Goal: Task Accomplishment & Management: Use online tool/utility

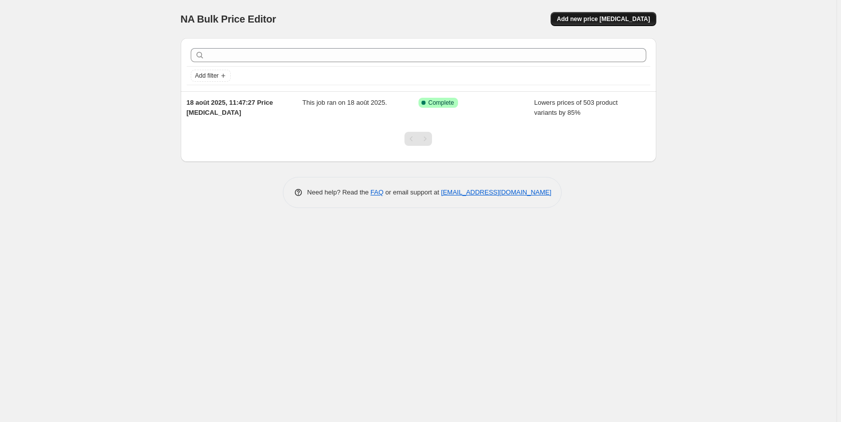
click at [598, 19] on span "Add new price [MEDICAL_DATA]" at bounding box center [603, 19] width 93 height 8
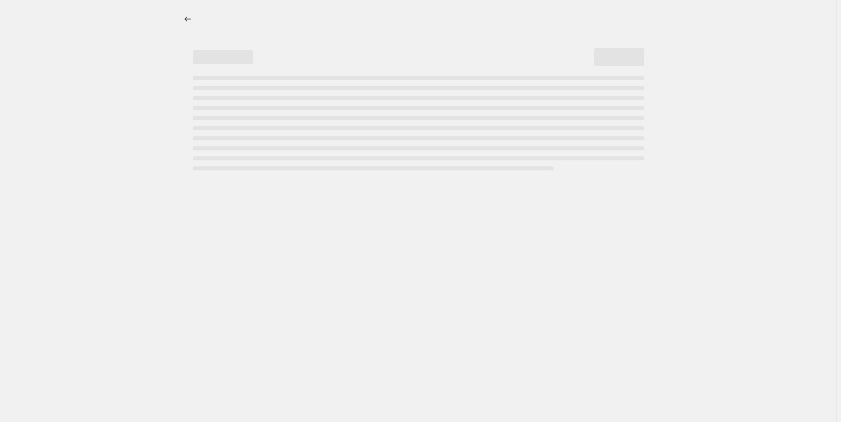
select select "percentage"
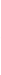
scroll to position [63, 0]
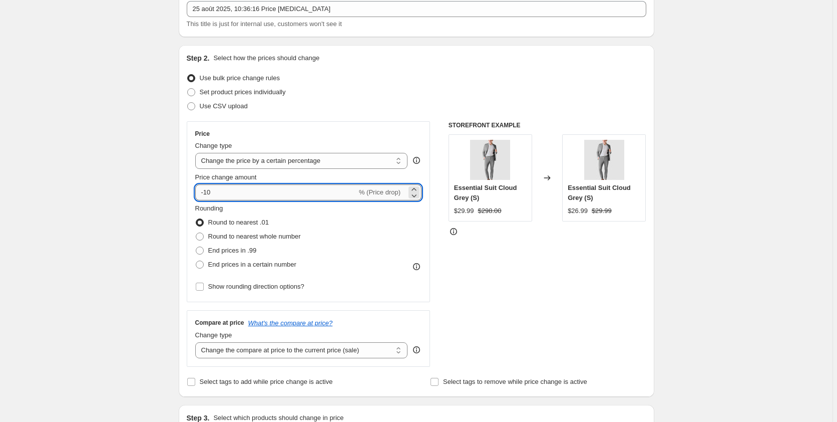
drag, startPoint x: 230, startPoint y: 196, endPoint x: 181, endPoint y: 188, distance: 49.3
click at [195, 188] on input "-10" at bounding box center [276, 192] width 162 height 16
click at [195, 153] on select "Change the price to a certain amount Change the price by a certain amount Chang…" at bounding box center [301, 161] width 213 height 16
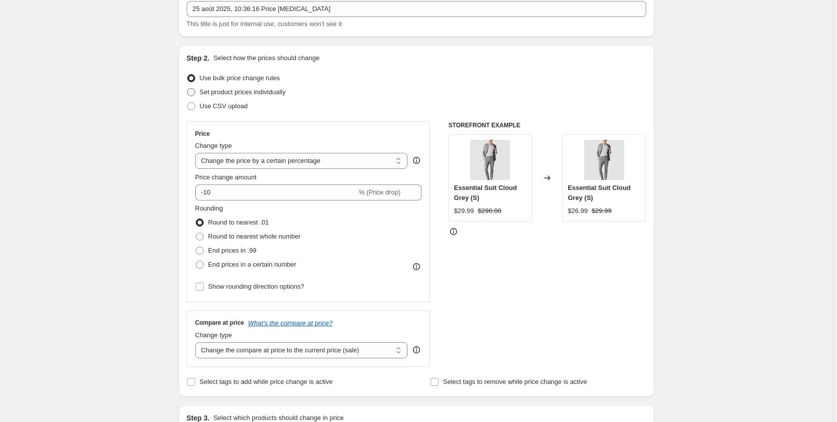
click at [231, 90] on span "Set product prices individually" at bounding box center [243, 92] width 86 height 8
click at [188, 89] on input "Set product prices individually" at bounding box center [187, 88] width 1 height 1
radio input "true"
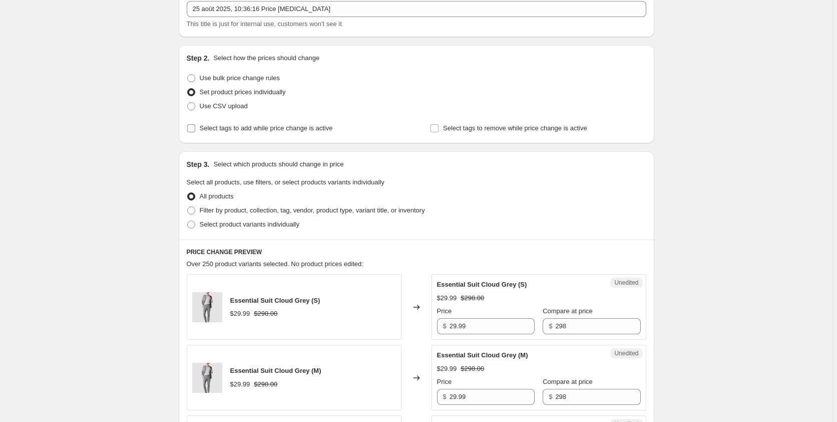
click at [238, 126] on span "Select tags to add while price change is active" at bounding box center [266, 128] width 133 height 8
click at [195, 126] on input "Select tags to add while price change is active" at bounding box center [191, 128] width 8 height 8
checkbox input "true"
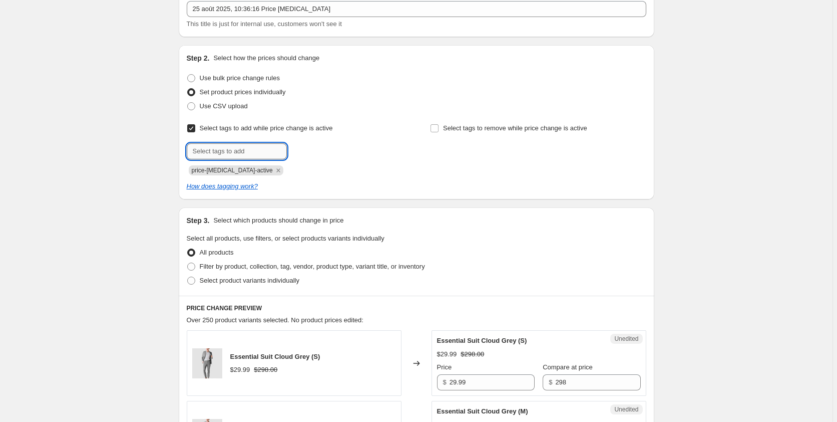
click at [232, 147] on input "text" at bounding box center [237, 151] width 100 height 16
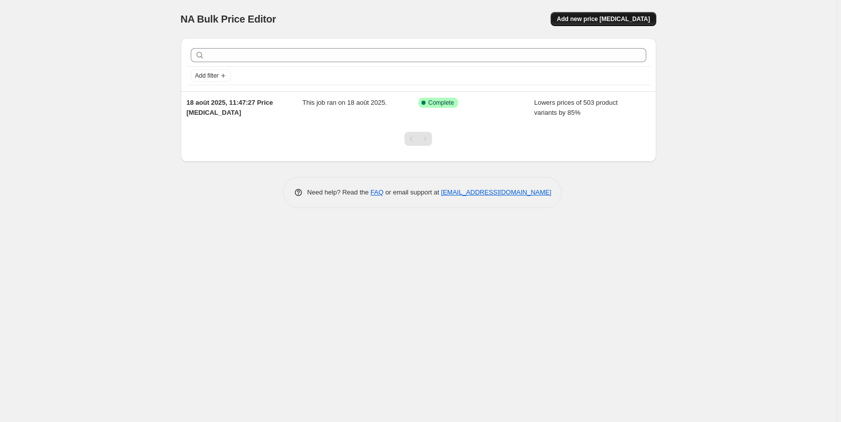
click at [611, 20] on span "Add new price [MEDICAL_DATA]" at bounding box center [603, 19] width 93 height 8
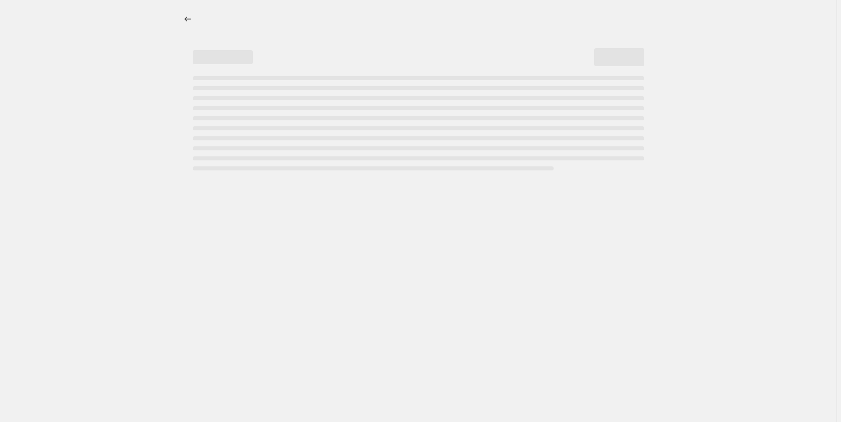
select select "percentage"
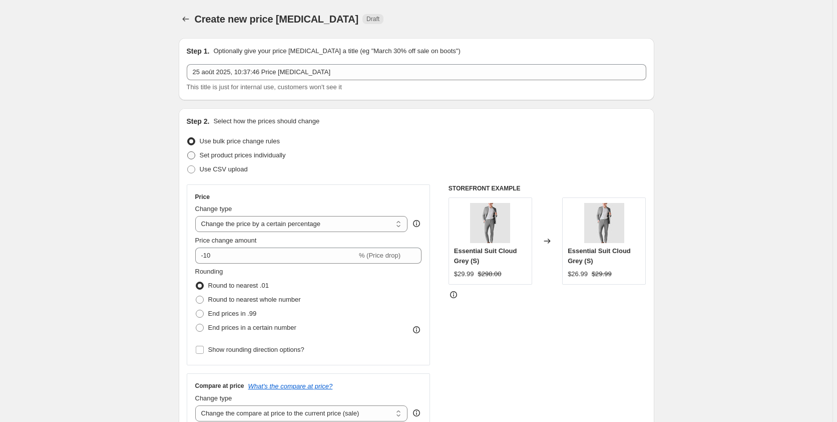
click at [195, 154] on span at bounding box center [191, 155] width 8 height 8
click at [188, 152] on input "Set product prices individually" at bounding box center [187, 151] width 1 height 1
radio input "true"
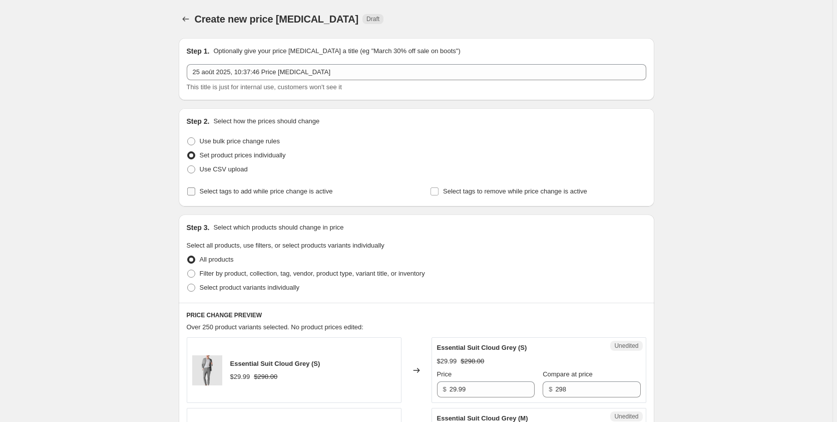
click at [255, 192] on span "Select tags to add while price change is active" at bounding box center [266, 191] width 133 height 8
click at [195, 192] on input "Select tags to add while price change is active" at bounding box center [191, 191] width 8 height 8
checkbox input "true"
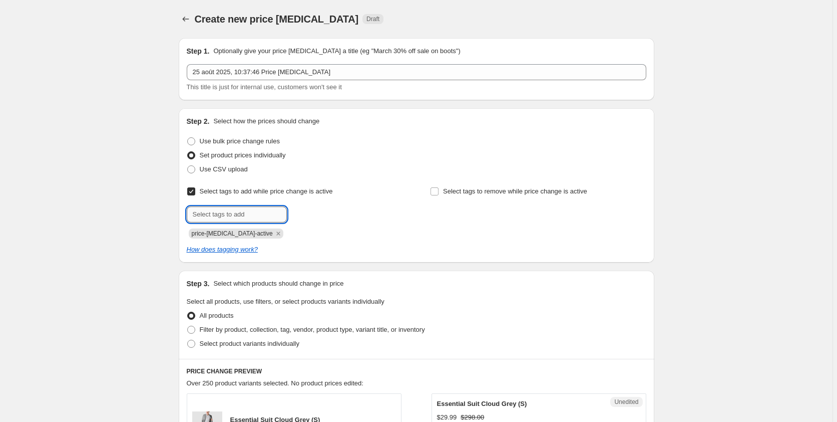
click at [234, 209] on input "text" at bounding box center [237, 214] width 100 height 16
paste input "Silk Sleepwear"
type input "Silk Sleepwear"
click at [321, 212] on span "Silk Sleepwe..." at bounding box center [330, 213] width 42 height 7
click at [274, 233] on icon "Remove price-change-job-active" at bounding box center [278, 233] width 9 height 9
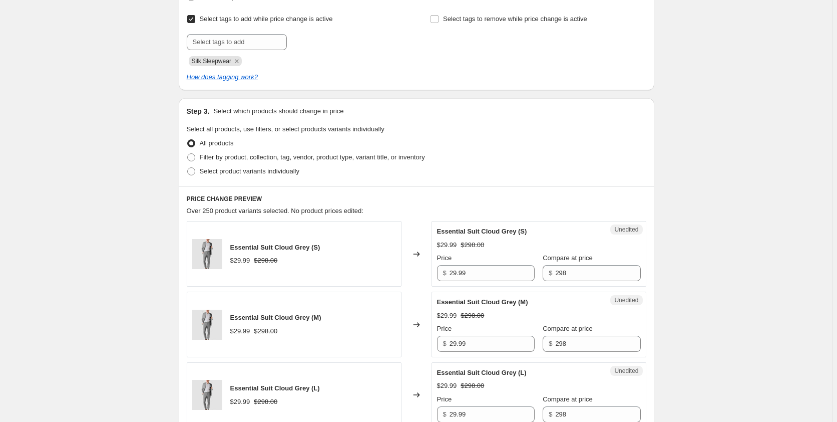
scroll to position [126, 0]
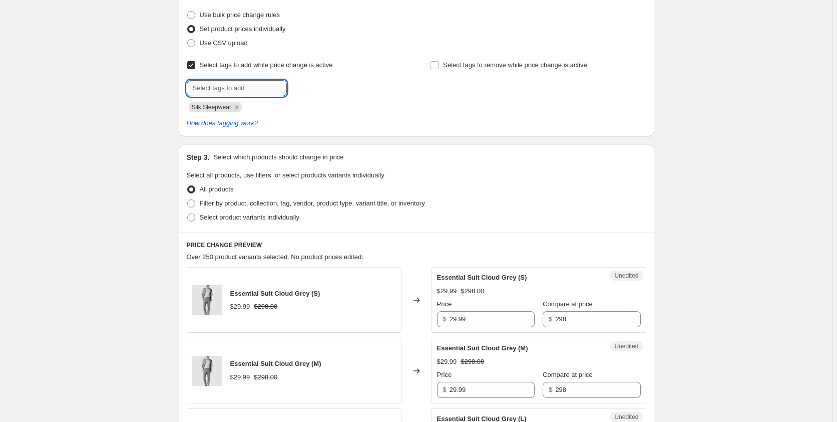
click at [252, 88] on input "text" at bounding box center [237, 88] width 100 height 16
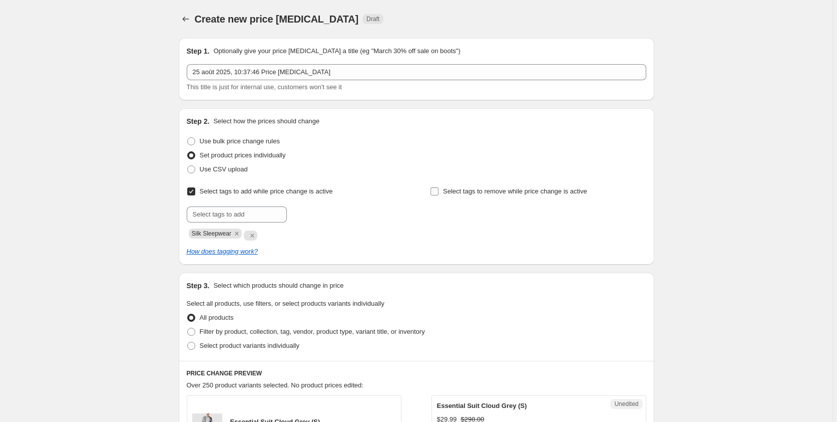
click at [437, 189] on input "Select tags to remove while price change is active" at bounding box center [435, 191] width 8 height 8
checkbox input "true"
click at [253, 235] on icon "Remove" at bounding box center [252, 235] width 9 height 9
click at [444, 213] on input "text" at bounding box center [480, 214] width 100 height 16
click at [190, 189] on input "Select tags to add while price change is active" at bounding box center [191, 191] width 8 height 8
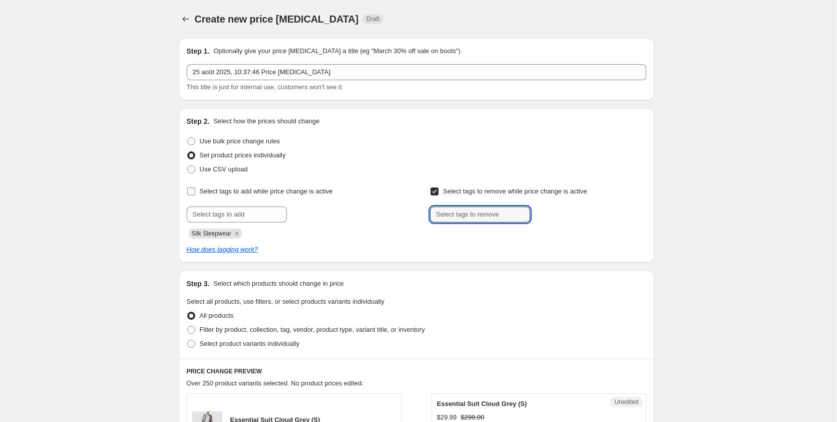
checkbox input "false"
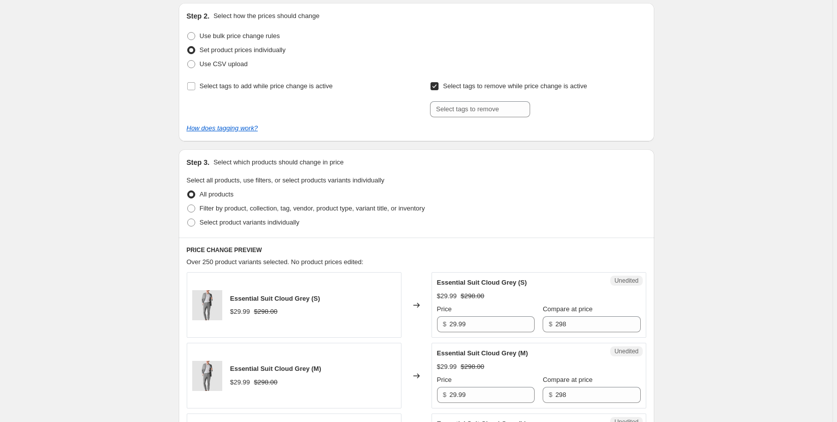
scroll to position [126, 0]
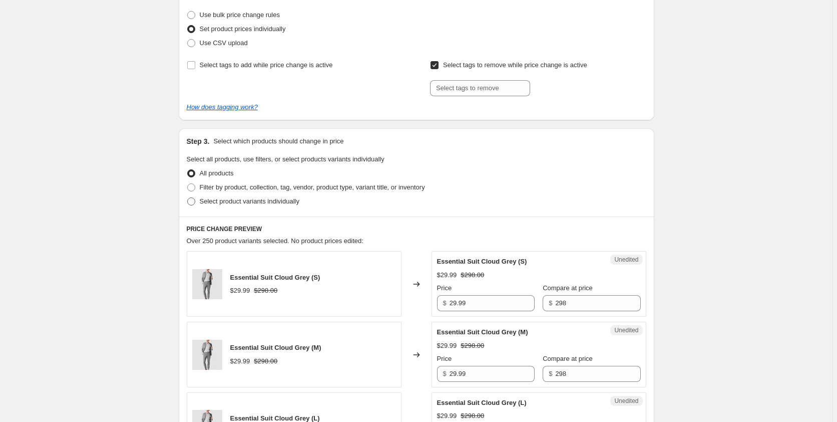
click at [192, 202] on span at bounding box center [191, 201] width 8 height 8
click at [188, 198] on input "Select product variants individually" at bounding box center [187, 197] width 1 height 1
radio input "true"
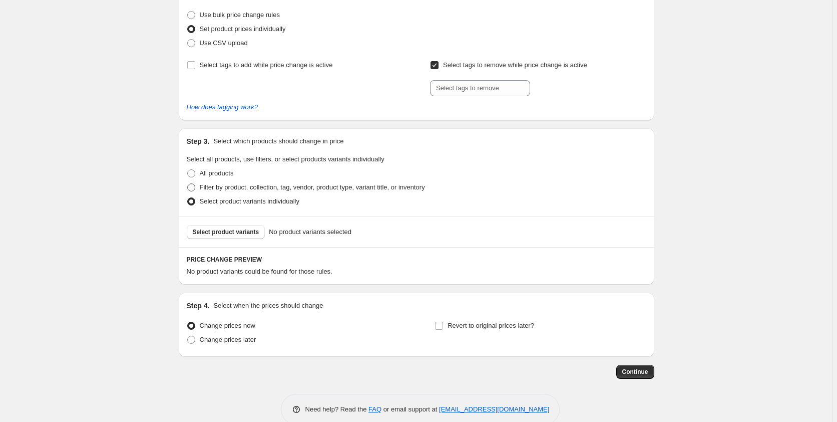
click at [197, 203] on ul "All products Filter by product, collection, tag, vendor, product type, variant …" at bounding box center [417, 187] width 460 height 42
click at [194, 187] on span at bounding box center [191, 187] width 8 height 8
click at [188, 184] on input "Filter by product, collection, tag, vendor, product type, variant title, or inv…" at bounding box center [187, 183] width 1 height 1
radio input "true"
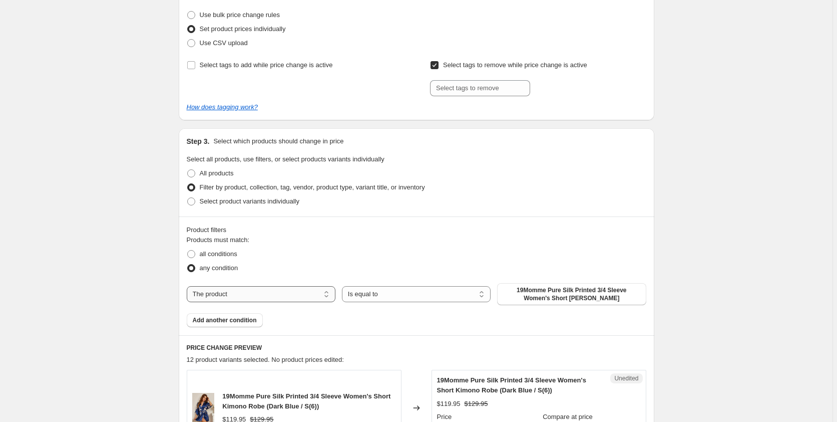
click at [307, 288] on select "The product The product's collection The product's tag The product's vendor The…" at bounding box center [261, 294] width 149 height 16
select select "collection"
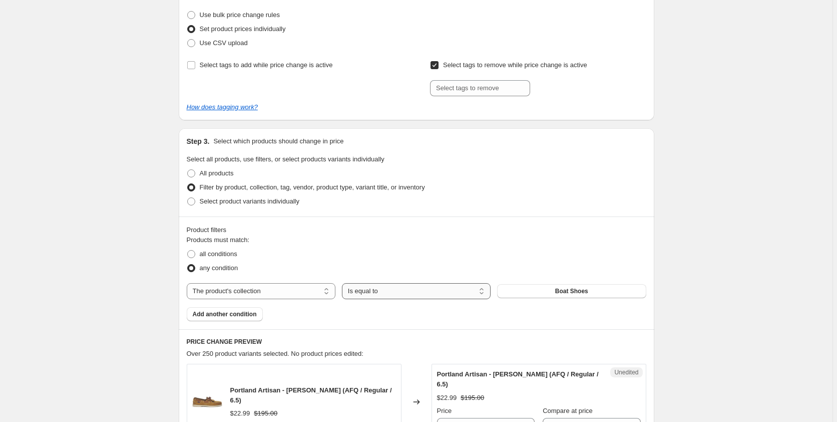
click at [342, 283] on select "Is equal to Is not equal to" at bounding box center [416, 291] width 149 height 16
click at [442, 289] on select "Is equal to Is not equal to" at bounding box center [416, 291] width 149 height 16
click at [563, 292] on span "Boat Shoes" at bounding box center [571, 291] width 33 height 8
